Goal: Check status: Check status

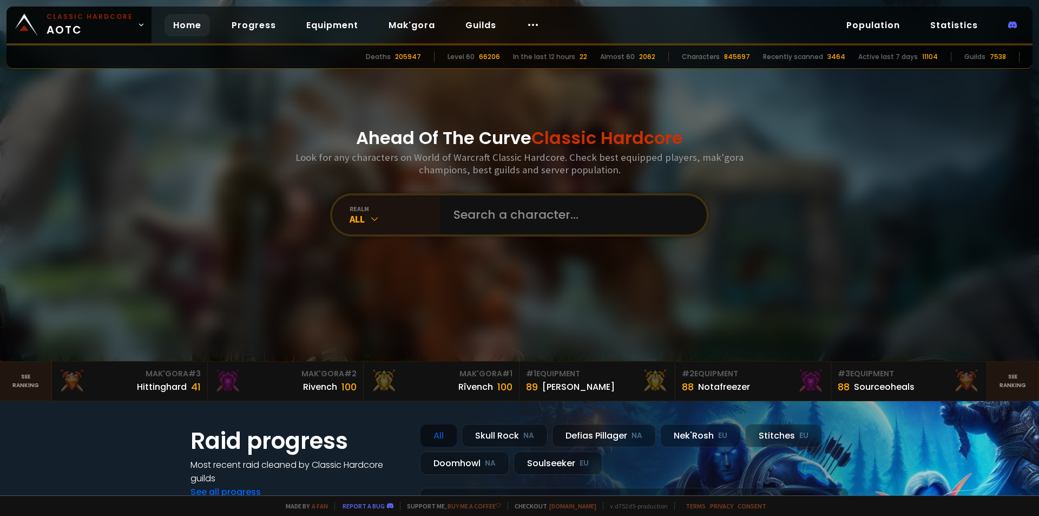
click at [493, 214] on input "text" at bounding box center [570, 214] width 247 height 39
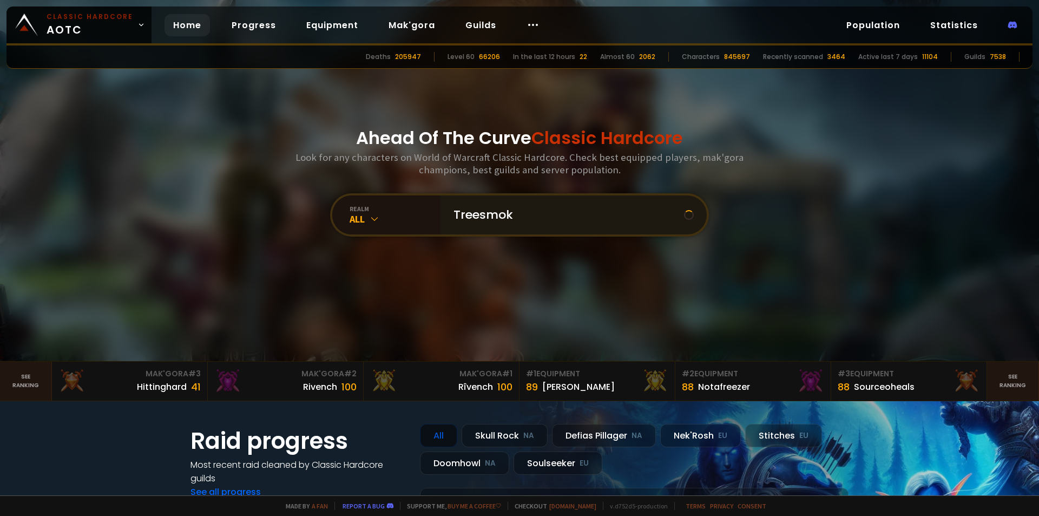
type input "Treesmoke"
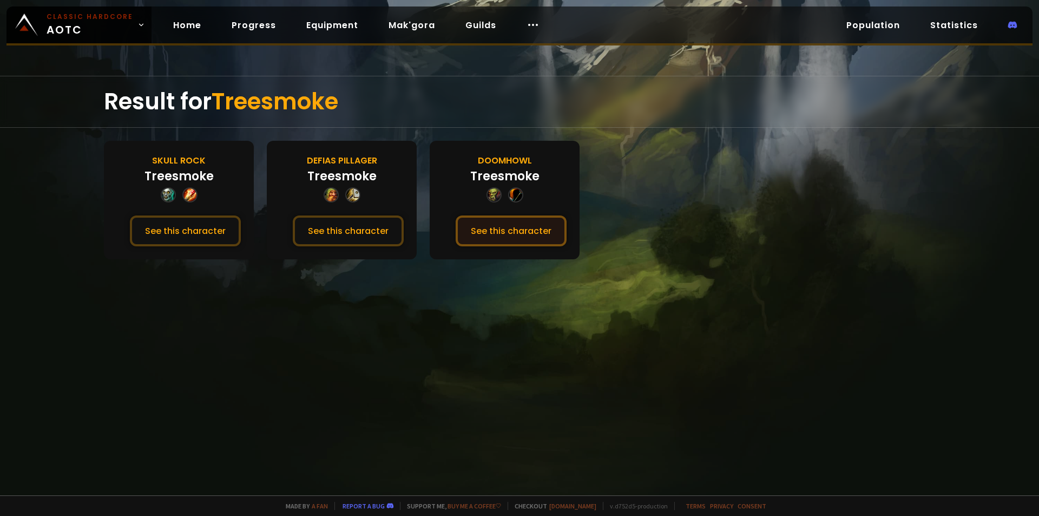
click at [481, 231] on button "See this character" at bounding box center [511, 230] width 111 height 31
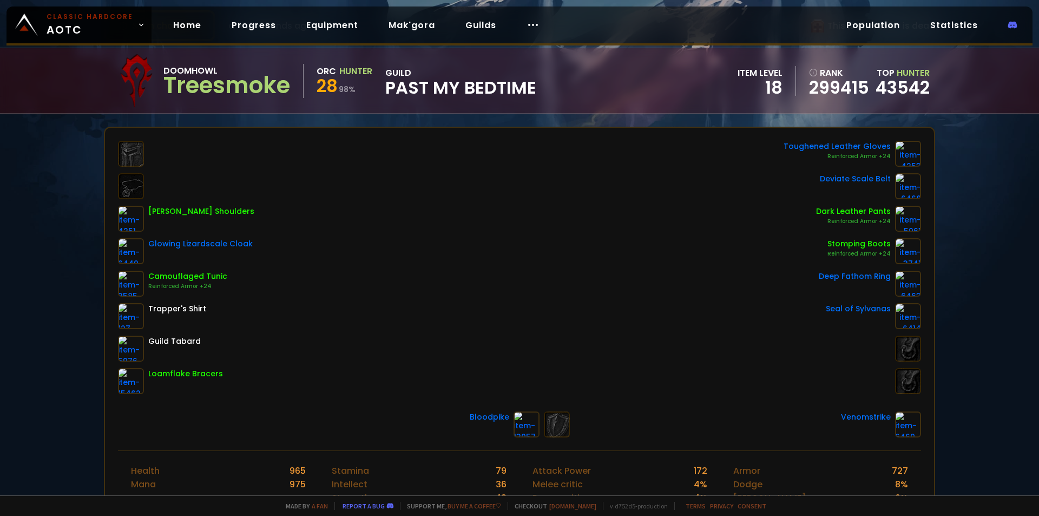
scroll to position [54, 0]
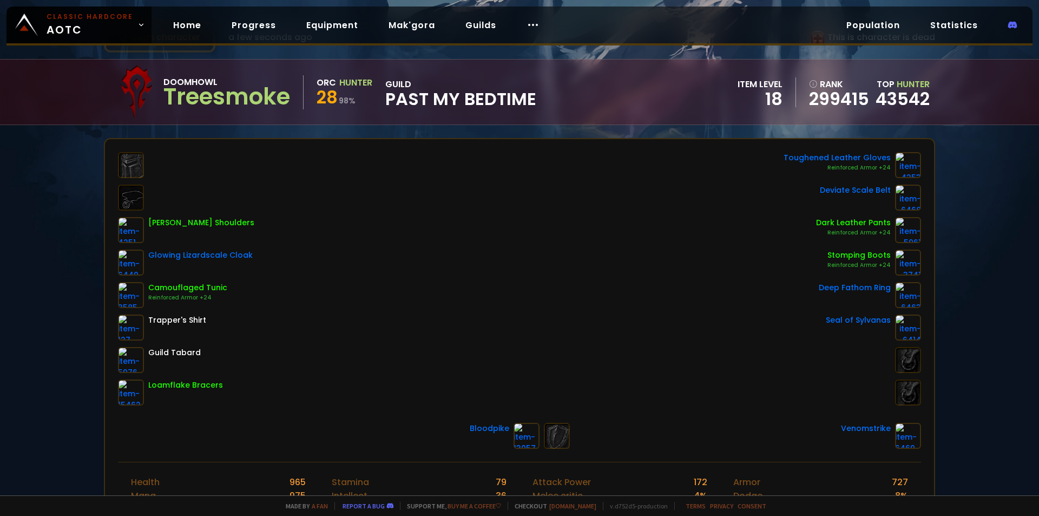
click at [62, 279] on div "Scan character a few seconds ago This is character is dead Doomhowl Treesmoke O…" at bounding box center [519, 247] width 1039 height 495
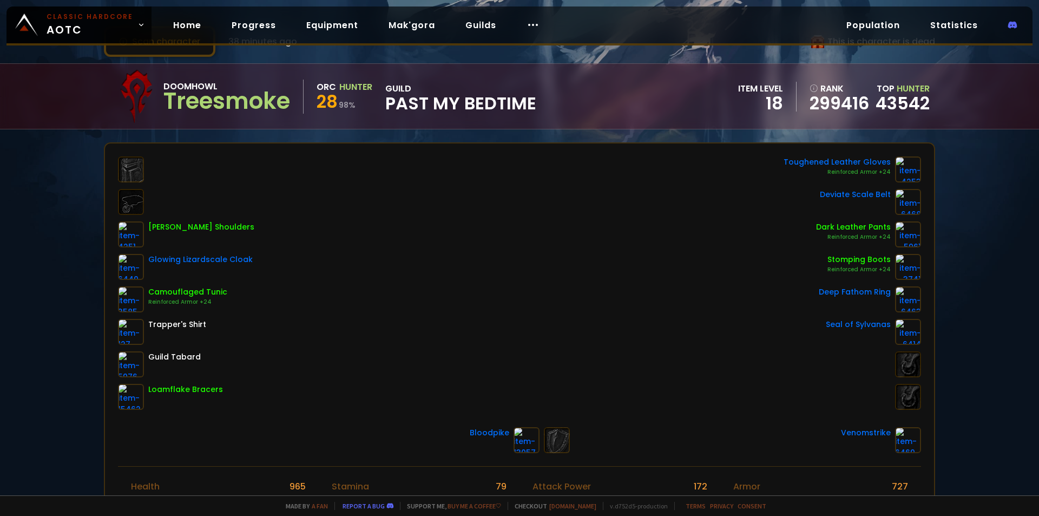
scroll to position [0, 0]
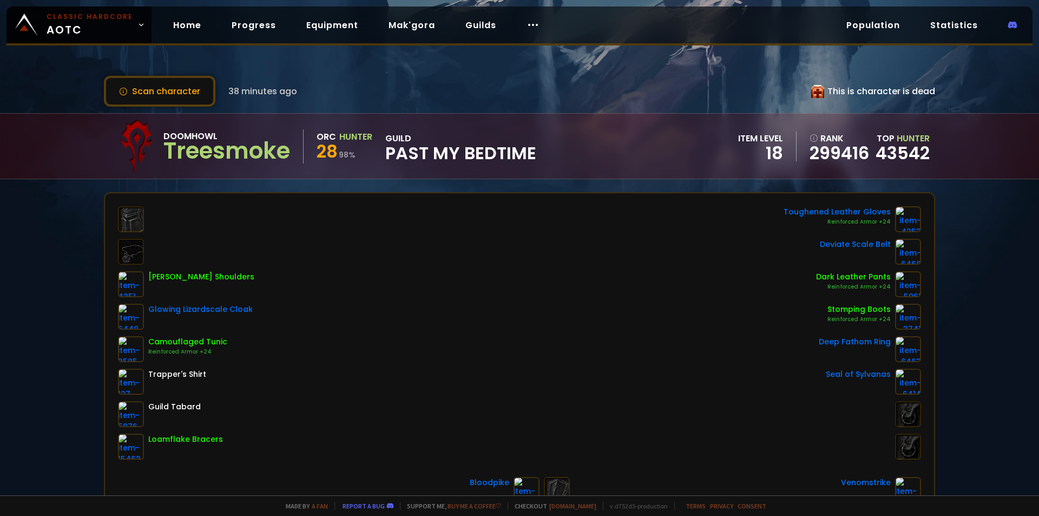
click at [812, 91] on icon at bounding box center [818, 91] width 13 height 13
click at [175, 30] on link "Home" at bounding box center [187, 25] width 45 height 22
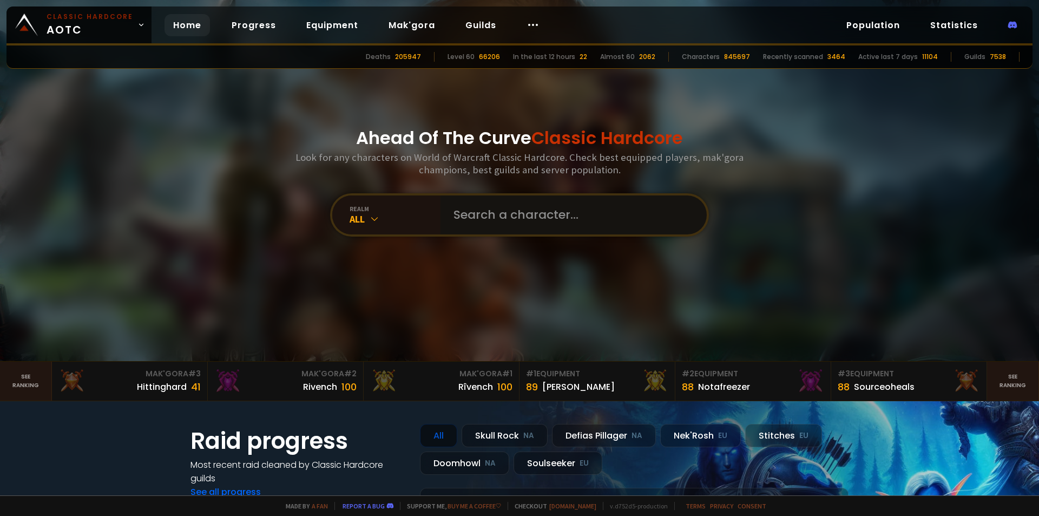
click at [523, 211] on input "text" at bounding box center [570, 214] width 247 height 39
type input "[PERSON_NAME]"
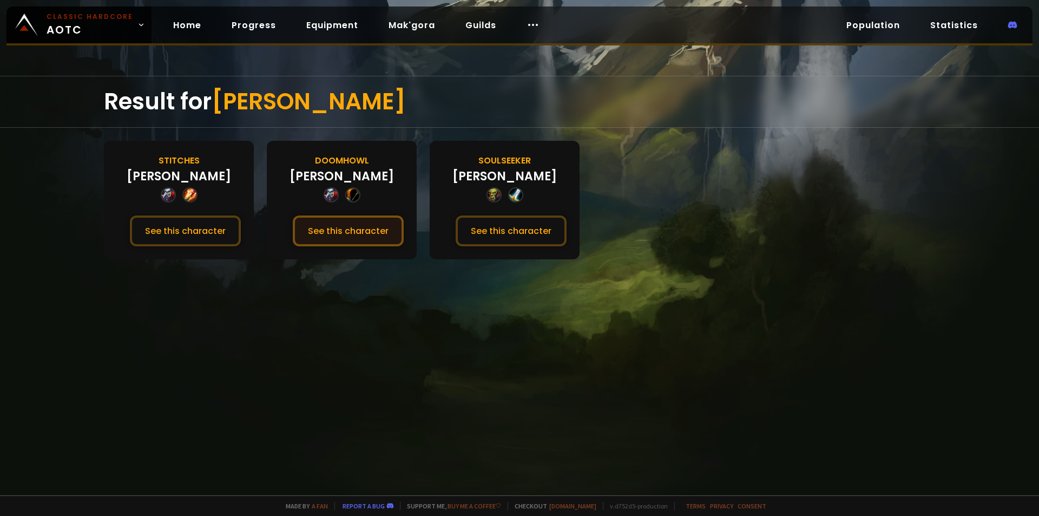
click at [369, 234] on button "See this character" at bounding box center [348, 230] width 111 height 31
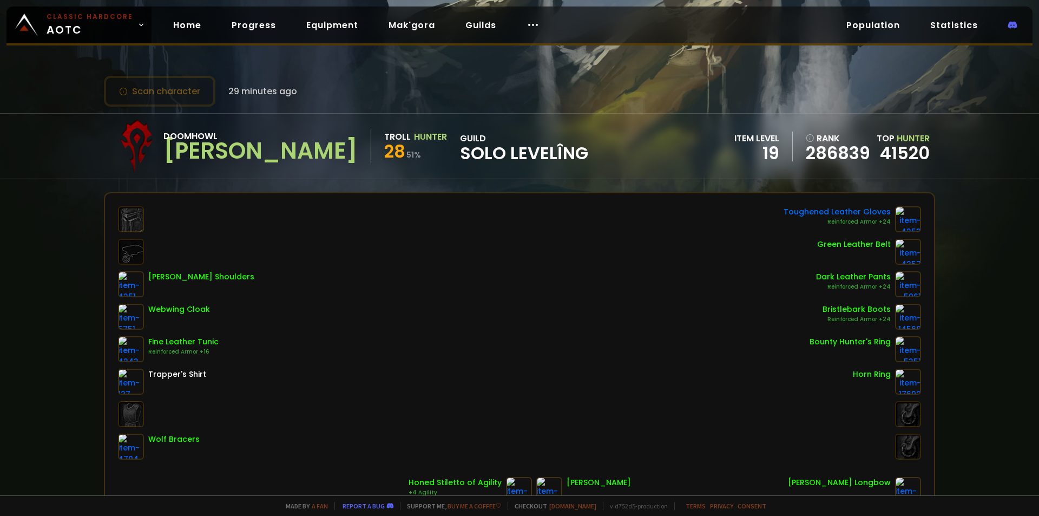
click at [58, 310] on div "Scan character 29 minutes ago Doomhowl [PERSON_NAME] Troll [PERSON_NAME] 28 51 …" at bounding box center [519, 247] width 1039 height 495
